Goal: Task Accomplishment & Management: Use online tool/utility

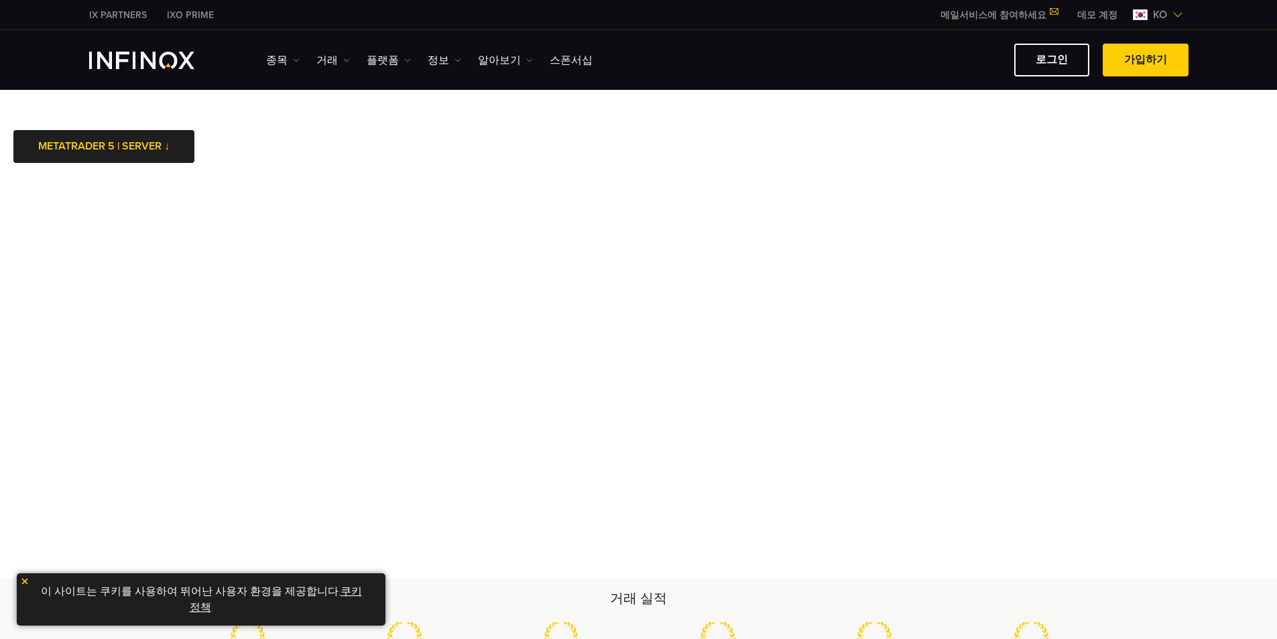
click at [375, 121] on body "IX PARTNERS IXO PRIME 메일서비스에 참여하세요 IX Daily와 투자 기회를 놓치지마세요! 지금 참여하세요! 조건 및 약관 을…" at bounding box center [638, 572] width 1277 height 1144
click at [1080, 59] on link "로그인" at bounding box center [1051, 60] width 75 height 33
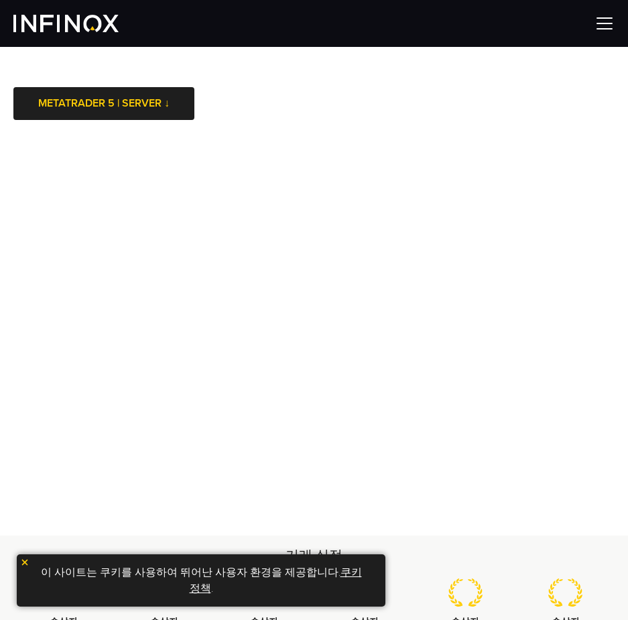
drag, startPoint x: 468, startPoint y: 109, endPoint x: 590, endPoint y: 128, distance: 122.8
